Goal: Information Seeking & Learning: Learn about a topic

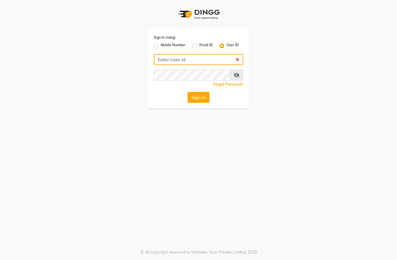
type input "chitra123"
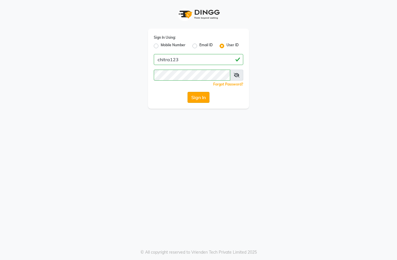
click at [198, 96] on button "Sign In" at bounding box center [199, 97] width 22 height 11
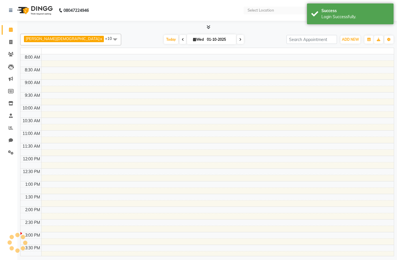
select select "en"
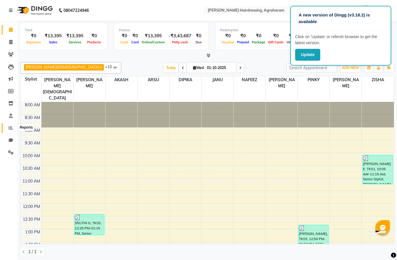
click at [13, 126] on icon at bounding box center [11, 128] width 4 height 4
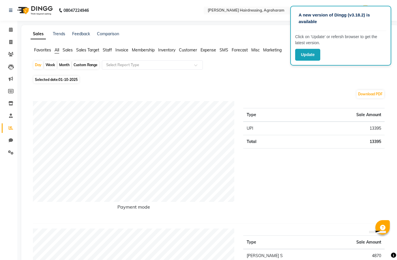
click at [68, 50] on span "Sales" at bounding box center [68, 49] width 10 height 5
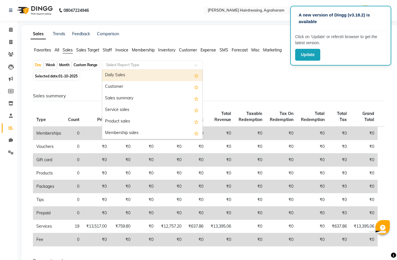
click at [115, 64] on input "text" at bounding box center [146, 65] width 83 height 6
click at [144, 73] on div "Daily Sales" at bounding box center [152, 76] width 100 height 12
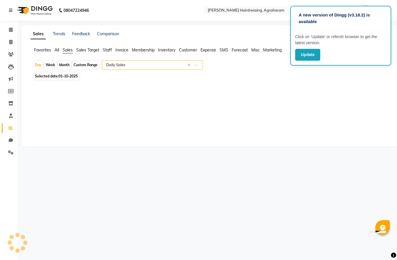
select select "full_report"
select select "csv"
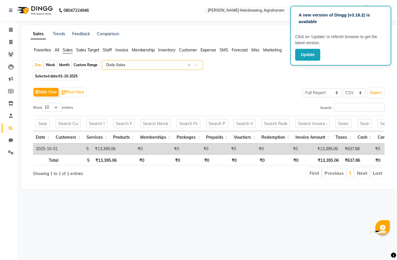
click at [59, 77] on span "01-10-2025" at bounding box center [68, 76] width 19 height 4
select select "10"
select select "2025"
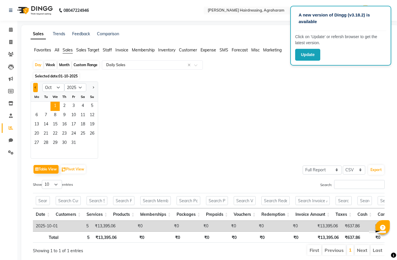
click at [35, 88] on span "Previous month" at bounding box center [36, 87] width 2 height 2
select select "9"
click at [68, 138] on span "25" at bounding box center [64, 133] width 9 height 9
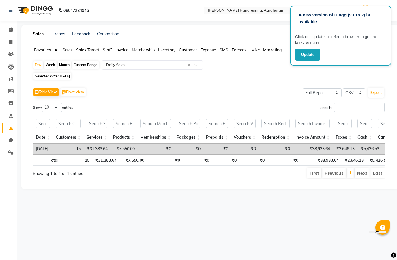
click at [220, 174] on ul "First Previous 1 Next Last" at bounding box center [284, 173] width 202 height 10
click at [359, 167] on div "Total 15 ₹31,383.64 ₹7,550.00 ₹0 ₹0 ₹0 ₹0 ₹0 ₹38,933.64 ₹2,646.13 ₹5,426.53 ₹0 …" at bounding box center [209, 160] width 352 height 13
click at [366, 176] on li "Next" at bounding box center [362, 173] width 15 height 10
click at [352, 122] on input "text" at bounding box center [344, 123] width 16 height 9
click at [372, 120] on input "text" at bounding box center [365, 123] width 14 height 9
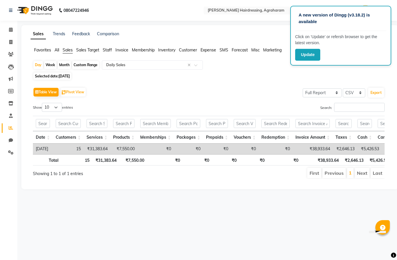
click at [375, 138] on th "Cash" at bounding box center [365, 137] width 20 height 12
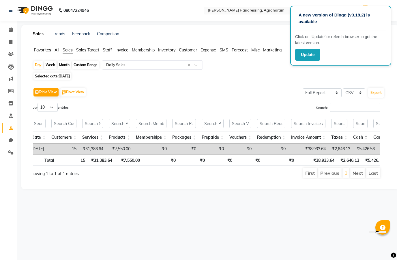
click at [381, 154] on div "Date Customers Services Products Memberships Packages Prepaids Vouchers Redempt…" at bounding box center [204, 140] width 361 height 53
drag, startPoint x: 381, startPoint y: 154, endPoint x: 397, endPoint y: 151, distance: 16.4
click at [397, 151] on div "Sales Trends Feedback Comparison Generate Report Favorites All Sales Sales Targ…" at bounding box center [209, 107] width 377 height 164
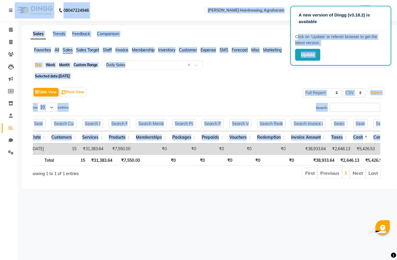
drag, startPoint x: 347, startPoint y: 14, endPoint x: 311, endPoint y: 30, distance: 39.4
click at [311, 30] on div "A new version of Dingg (v3.18.2) is available" at bounding box center [340, 21] width 91 height 20
click at [302, 57] on button "Update" at bounding box center [307, 55] width 25 height 12
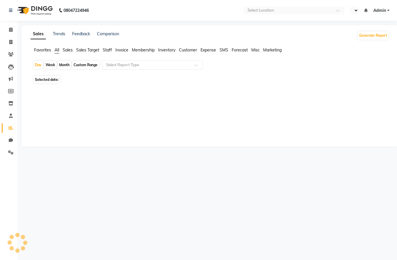
select select "en"
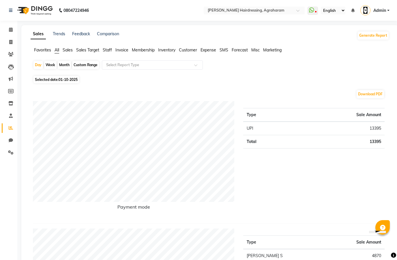
click at [69, 51] on span "Sales" at bounding box center [68, 49] width 10 height 5
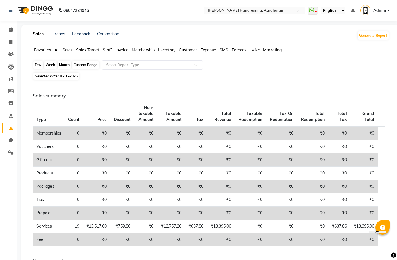
click at [41, 65] on div "Day" at bounding box center [38, 65] width 10 height 8
select select "10"
select select "2025"
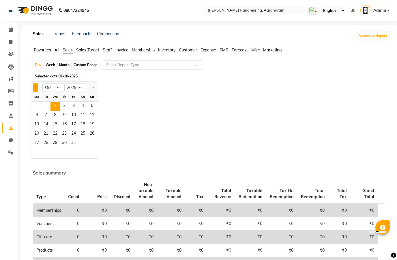
click at [37, 87] on button "Previous month" at bounding box center [35, 87] width 5 height 9
select select "9"
click at [65, 135] on span "25" at bounding box center [64, 133] width 9 height 9
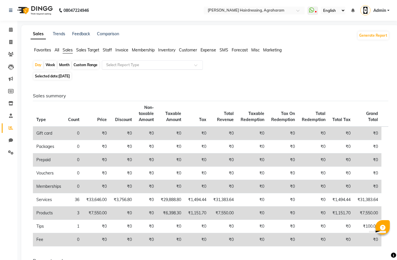
click at [120, 66] on input "text" at bounding box center [146, 65] width 83 height 6
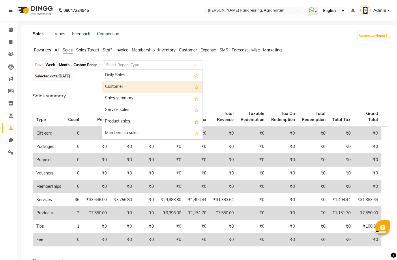
click at [124, 90] on div "Customer" at bounding box center [152, 87] width 100 height 12
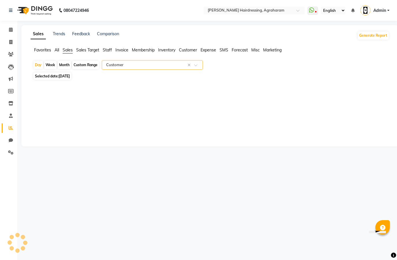
select select "full_report"
select select "csv"
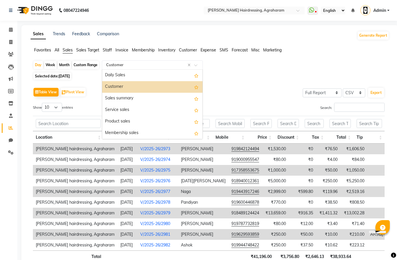
click at [140, 89] on div "Customer" at bounding box center [152, 87] width 100 height 12
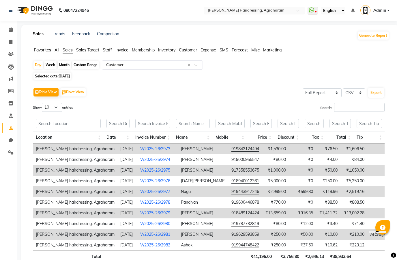
click at [219, 91] on div "Table View Pivot View Select Full Report Filtered Report Select CSV PDF Export" at bounding box center [209, 92] width 352 height 12
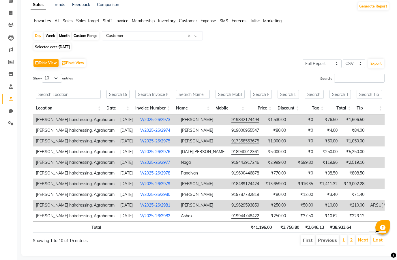
scroll to position [34, 0]
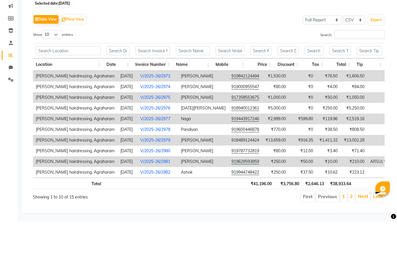
click at [352, 230] on li "2" at bounding box center [351, 235] width 7 height 10
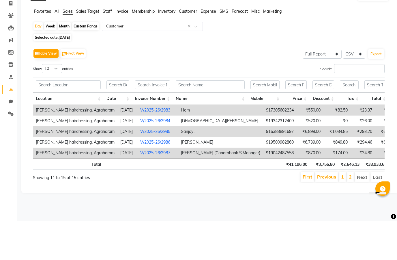
scroll to position [0, 0]
click at [384, 197] on th "₹38,933.64" at bounding box center [376, 202] width 27 height 11
click at [346, 197] on div "Total ₹41,196.00 ₹3,756.80 ₹2,646.13 ₹38,933.64 ₹37,783.64 ₹0" at bounding box center [209, 203] width 352 height 13
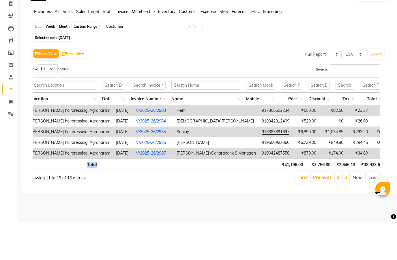
scroll to position [0, 13]
drag, startPoint x: 376, startPoint y: 182, endPoint x: 394, endPoint y: 182, distance: 18.8
click at [394, 182] on div "Sales Trends Feedback Comparison Generate Report Favorites All Sales Sales Targ…" at bounding box center [209, 128] width 377 height 207
click at [380, 131] on th "Total" at bounding box center [370, 137] width 27 height 12
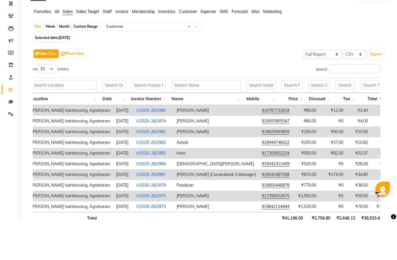
scroll to position [34, 0]
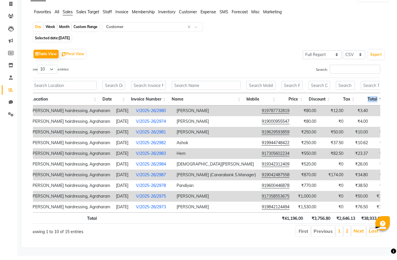
click at [380, 97] on th "Total" at bounding box center [371, 103] width 27 height 12
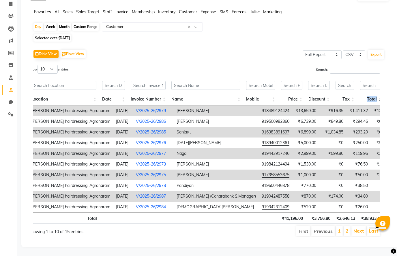
click at [377, 98] on th "Total" at bounding box center [370, 103] width 27 height 12
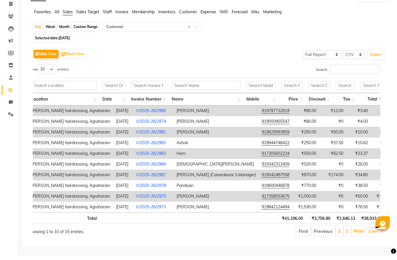
click at [377, 98] on th "Total" at bounding box center [371, 103] width 27 height 12
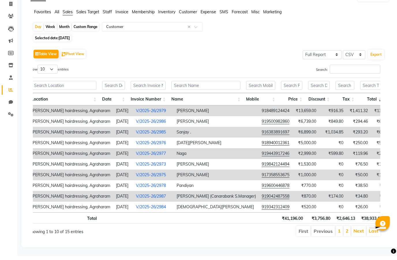
click at [377, 98] on th "Total" at bounding box center [370, 103] width 27 height 12
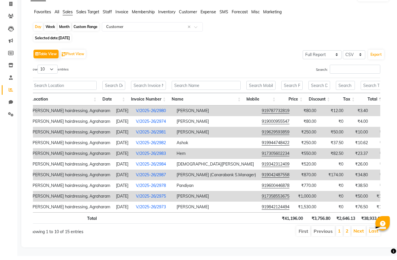
click at [381, 88] on div "Location Date Invoice Number Name Mobile Price Discount Tax Total Tip Payment R…" at bounding box center [204, 154] width 361 height 149
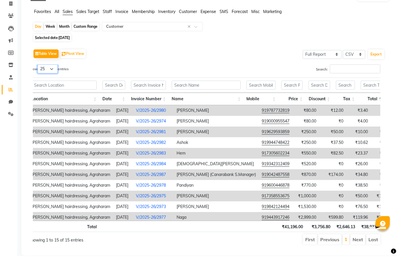
scroll to position [38, 0]
select select "25"
click at [196, 238] on ul "First Previous 1 Next Last" at bounding box center [280, 239] width 202 height 10
click at [38, 27] on div "Day" at bounding box center [38, 27] width 10 height 8
select select "9"
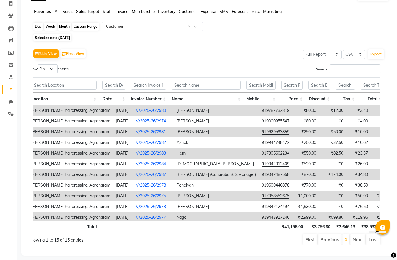
select select "2025"
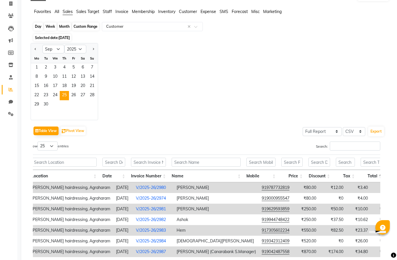
click at [38, 27] on div "Day" at bounding box center [38, 27] width 10 height 8
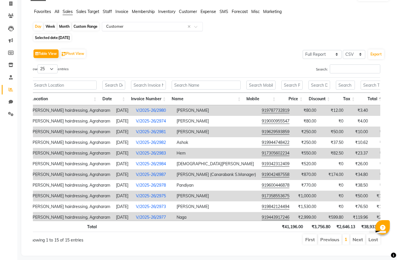
click at [127, 24] on div "Select Report Type × Customer ×" at bounding box center [152, 26] width 101 height 9
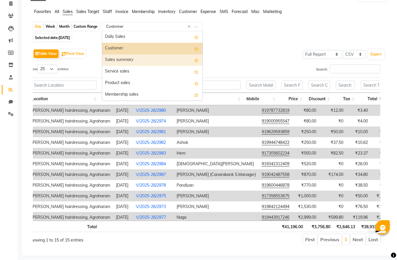
click at [127, 63] on div "Sales summary" at bounding box center [152, 60] width 100 height 12
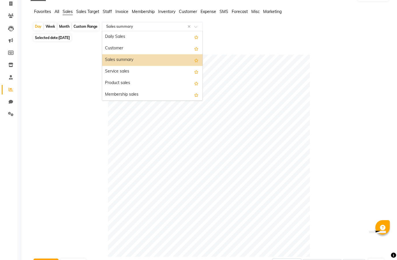
click at [160, 63] on div "Sales summary" at bounding box center [152, 60] width 100 height 12
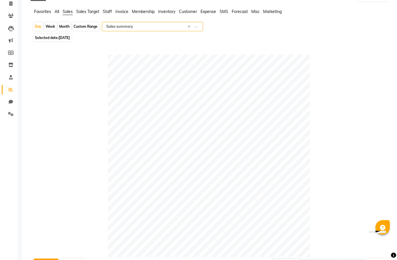
click at [351, 61] on div at bounding box center [209, 156] width 352 height 202
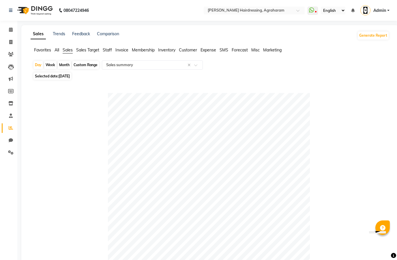
scroll to position [0, 0]
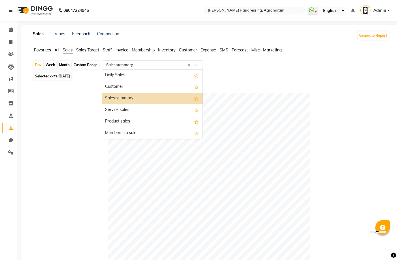
click at [146, 64] on input "text" at bounding box center [146, 65] width 83 height 6
click at [139, 113] on div "Service sales" at bounding box center [152, 110] width 100 height 12
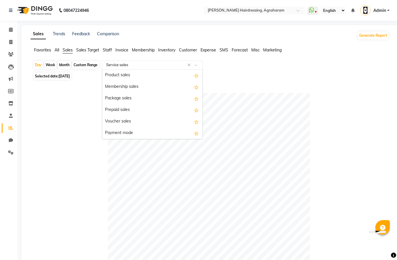
scroll to position [58, 0]
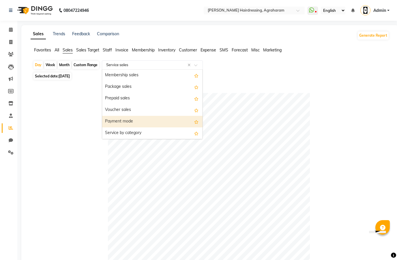
click at [141, 122] on div "Payment mode" at bounding box center [152, 122] width 100 height 12
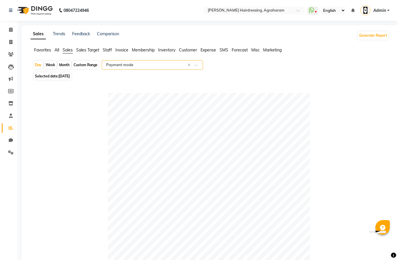
click at [326, 144] on div at bounding box center [209, 194] width 352 height 202
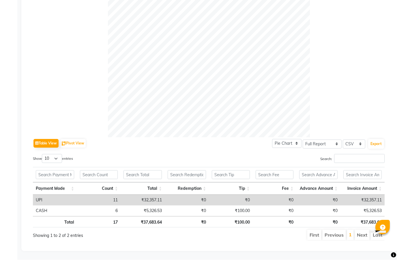
scroll to position [160, 0]
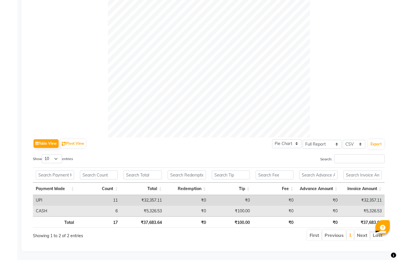
click at [140, 210] on td "₹5,326.53" at bounding box center [143, 211] width 44 height 11
click at [153, 212] on td "₹5,326.53" at bounding box center [143, 211] width 44 height 11
click at [171, 207] on td "₹0" at bounding box center [187, 211] width 44 height 11
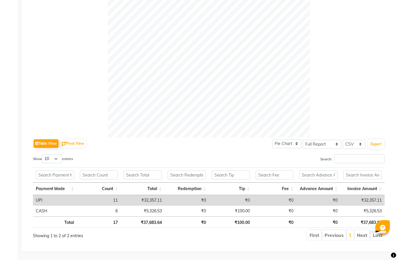
click at [145, 198] on td "₹32,357.11" at bounding box center [143, 200] width 44 height 11
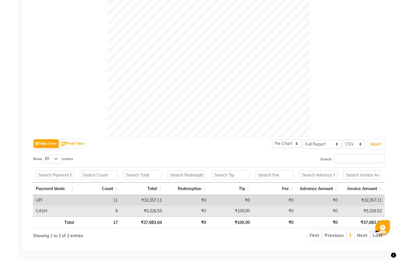
click at [147, 206] on td "₹5,326.53" at bounding box center [143, 211] width 44 height 11
click at [228, 213] on td "₹100.00" at bounding box center [231, 211] width 44 height 11
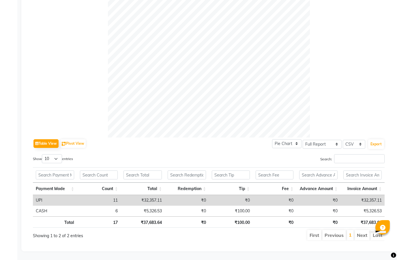
scroll to position [0, 0]
click at [321, 16] on div at bounding box center [209, 36] width 352 height 202
click at [57, 62] on div at bounding box center [209, 36] width 352 height 202
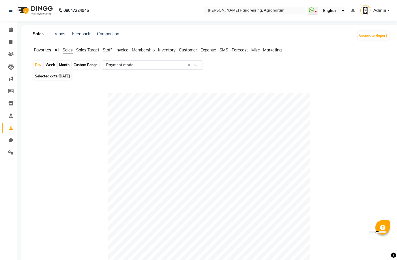
click at [131, 65] on input "text" at bounding box center [146, 65] width 83 height 6
click at [153, 76] on div "Daily Sales" at bounding box center [152, 76] width 100 height 12
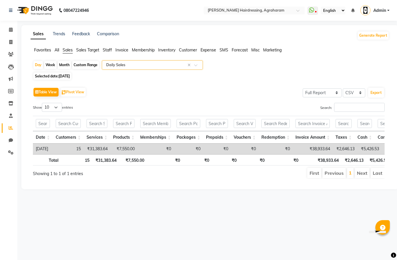
click at [176, 63] on input "text" at bounding box center [146, 65] width 83 height 6
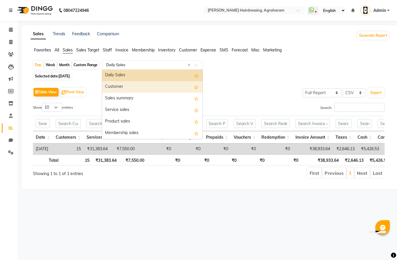
click at [159, 89] on div "Customer" at bounding box center [152, 87] width 100 height 12
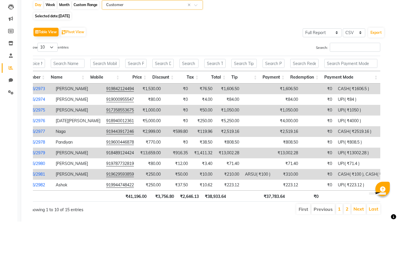
scroll to position [0, 4]
click at [349, 244] on link "2" at bounding box center [347, 247] width 3 height 6
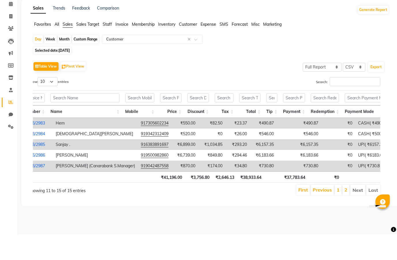
click at [364, 210] on li "Next" at bounding box center [358, 215] width 15 height 10
click at [361, 210] on li "Next" at bounding box center [358, 215] width 15 height 10
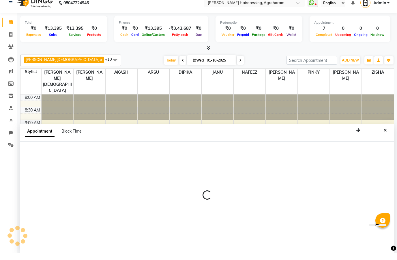
select select "72528"
select select "675"
select select "tentative"
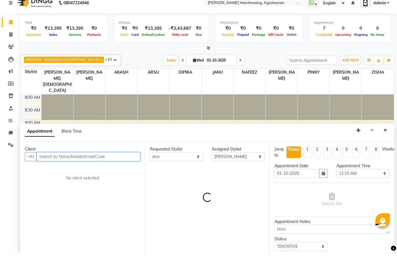
scroll to position [0, 0]
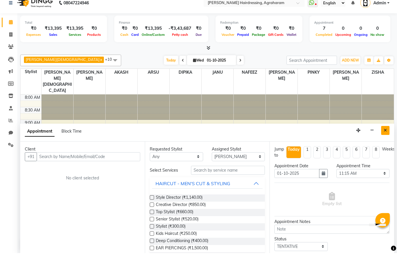
click at [388, 133] on button "Close" at bounding box center [385, 137] width 8 height 9
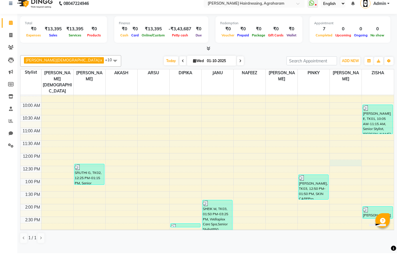
select select "72528"
select select "705"
select select "tentative"
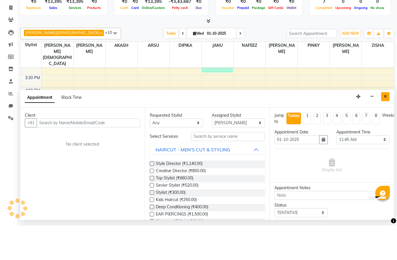
click at [385, 126] on button "Close" at bounding box center [385, 130] width 8 height 9
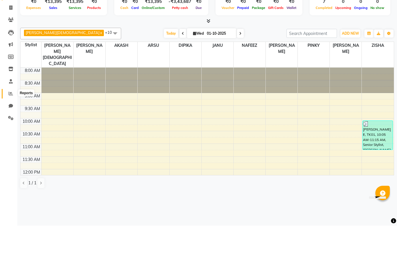
click at [15, 125] on span at bounding box center [11, 128] width 10 height 7
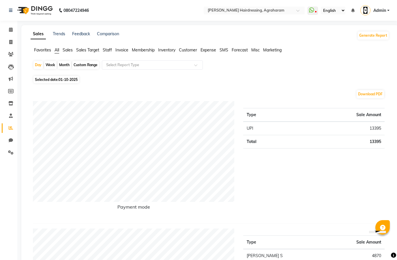
click at [68, 48] on span "Sales" at bounding box center [68, 49] width 10 height 5
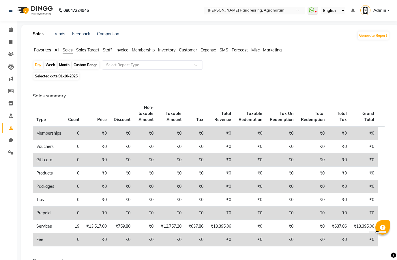
click at [66, 64] on div "Month" at bounding box center [64, 65] width 13 height 8
select select "10"
select select "2025"
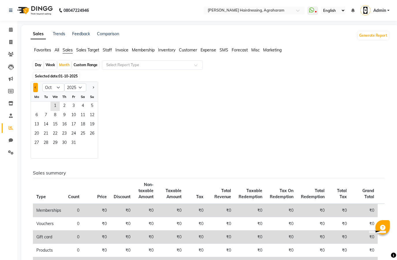
click at [37, 87] on button "Previous month" at bounding box center [35, 87] width 5 height 9
select select "9"
click at [38, 103] on span "1" at bounding box center [36, 106] width 9 height 9
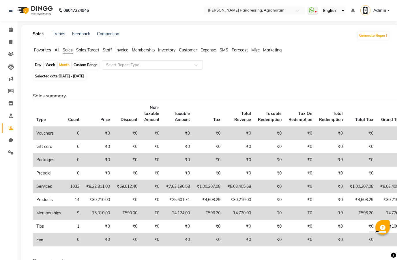
scroll to position [16, 0]
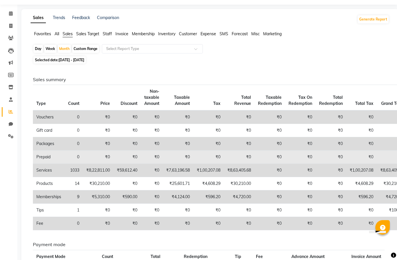
click at [396, 159] on td "₹0" at bounding box center [392, 156] width 31 height 13
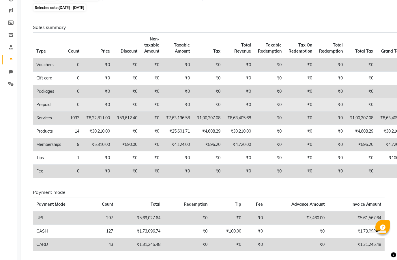
scroll to position [90, 0]
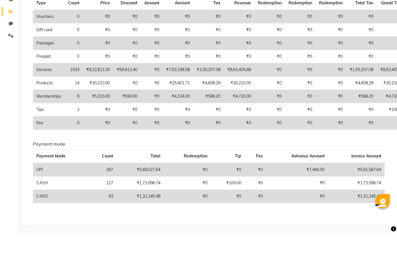
click at [281, 216] on td "₹0" at bounding box center [298, 222] width 62 height 13
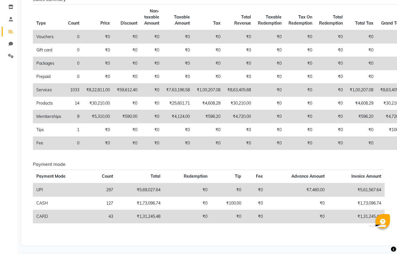
click at [237, 243] on div "Sales Trends Feedback Comparison Generate Report Favorites All Sales Sales Targ…" at bounding box center [209, 93] width 377 height 316
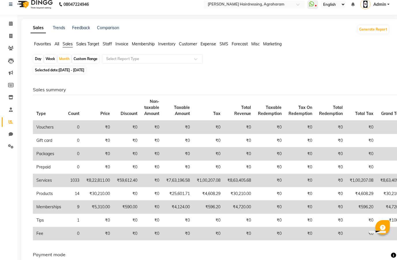
scroll to position [0, 0]
